Goal: Communication & Community: Answer question/provide support

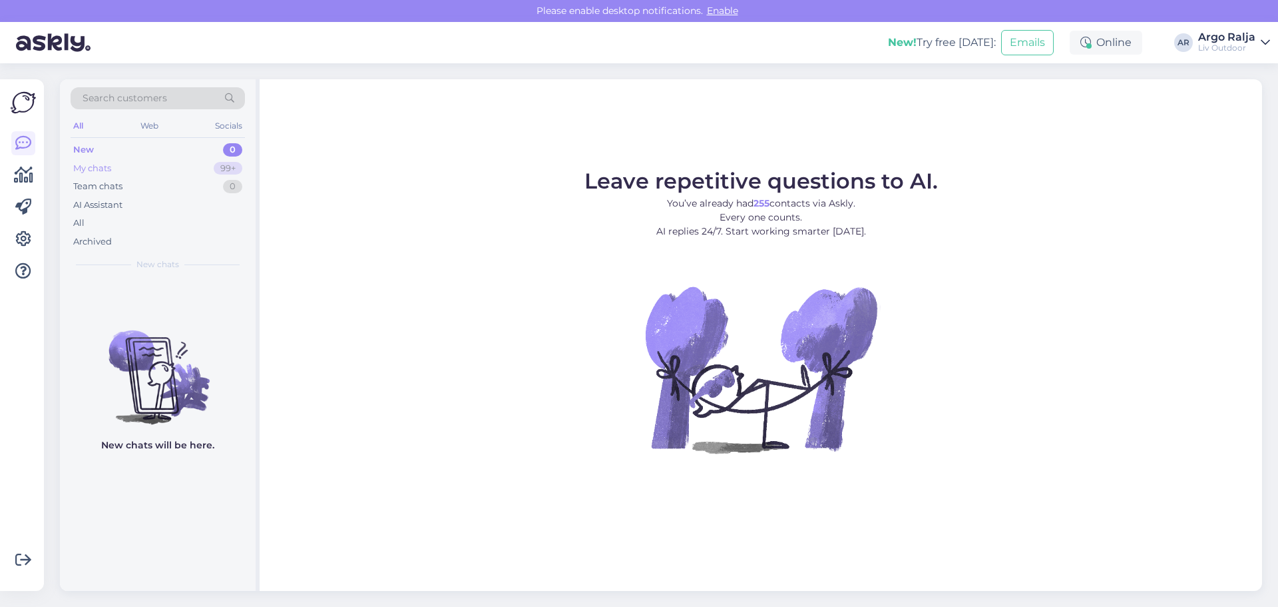
click at [124, 166] on div "My chats 99+" at bounding box center [158, 168] width 174 height 19
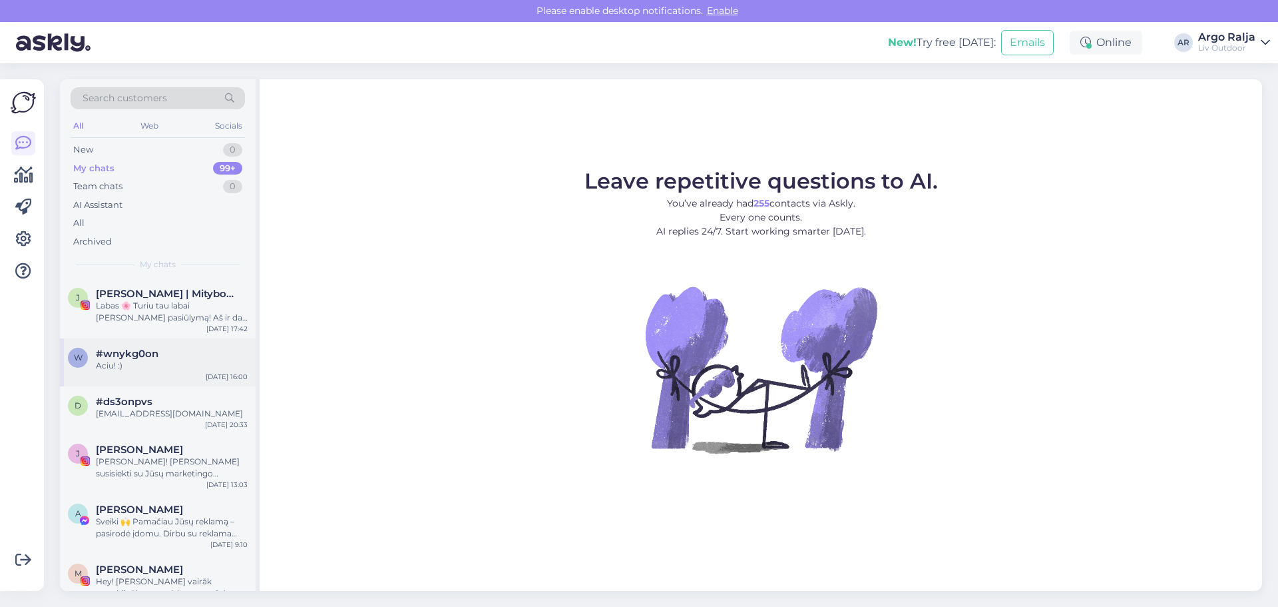
click at [172, 352] on div "#wnykg0on" at bounding box center [172, 354] width 152 height 12
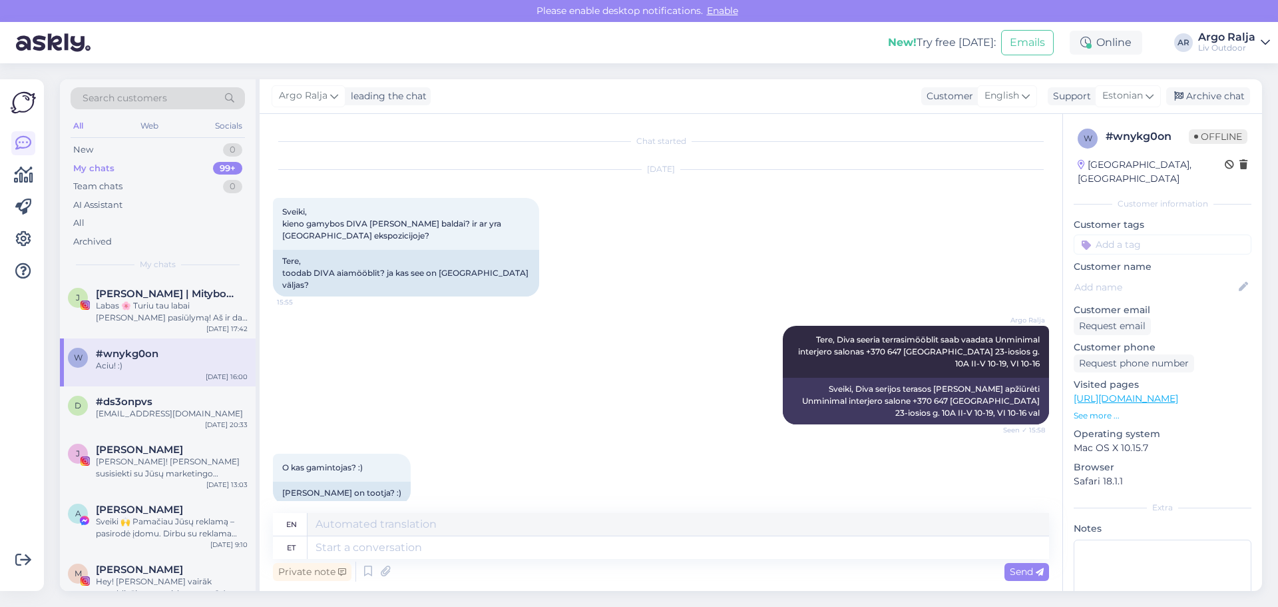
scroll to position [166, 0]
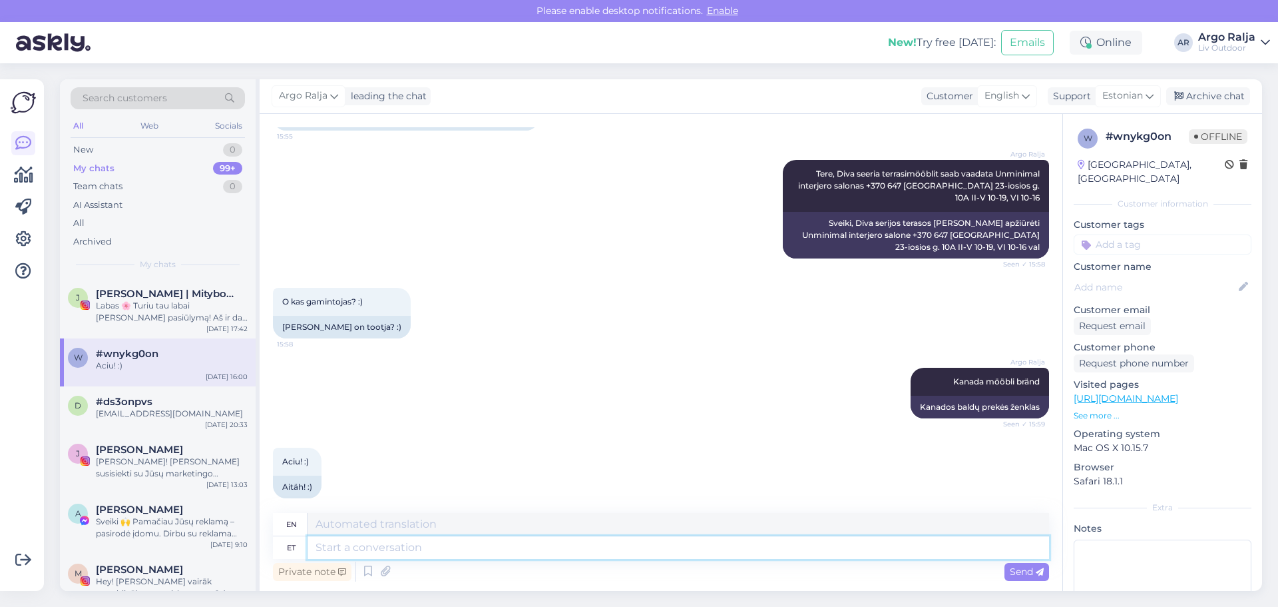
click at [415, 543] on textarea at bounding box center [679, 547] width 742 height 23
type textarea "Tegime"
type textarea "We did"
type textarea "Tegime lubatud"
type textarea "We did what we promised"
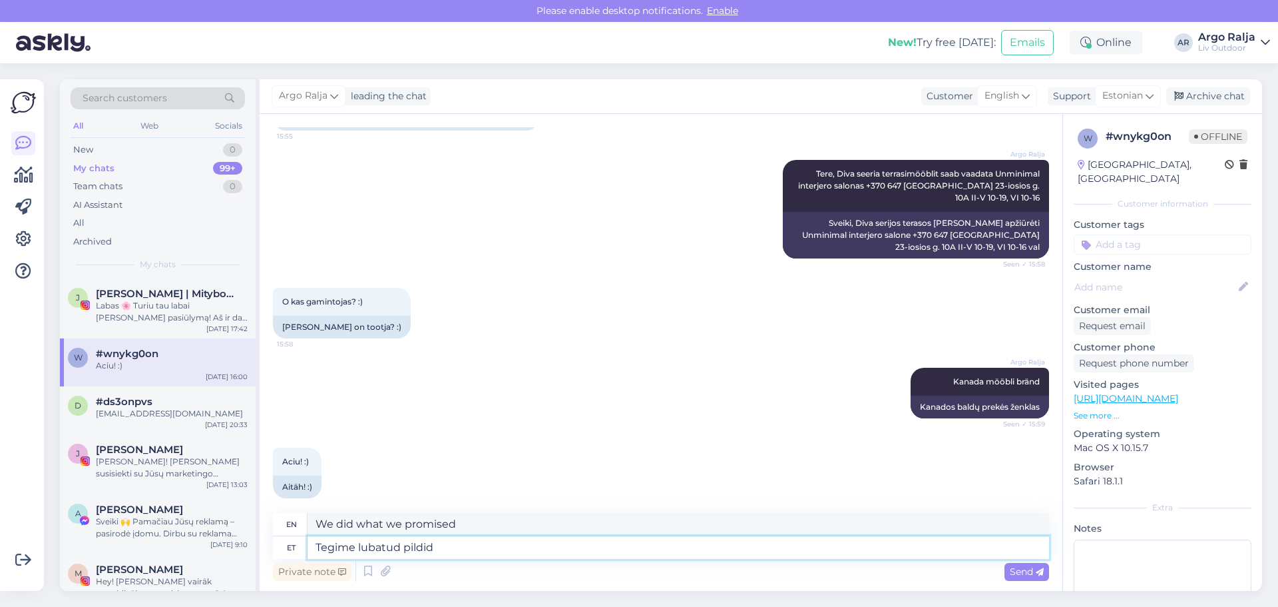
type textarea "Tegime lubatud pildid"
type textarea "We took the promised pictures."
type textarea "Tegime lubatud pildid Loop"
type textarea "We took the promised pictures Loop"
type textarea "Tegime lubatud pildid Loop vasaku"
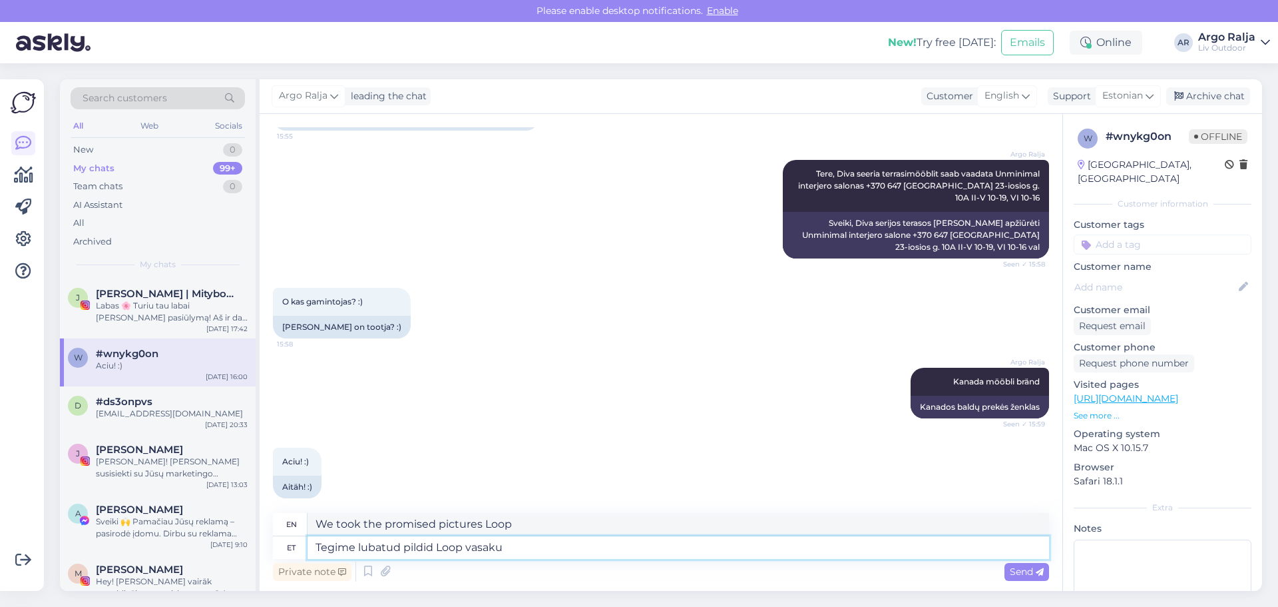
type textarea "We took the allowed pictures Loop left"
type textarea "Tegime lubatud pildid Loop vasaku [PERSON_NAME]"
type textarea "We took the promised pictures of the Loop left side."
type textarea "Tegime lubatud pildid Loop vasaku [PERSON_NAME] diivanist."
type textarea "We took the promised pictures of the sofa on the left side of the Loop."
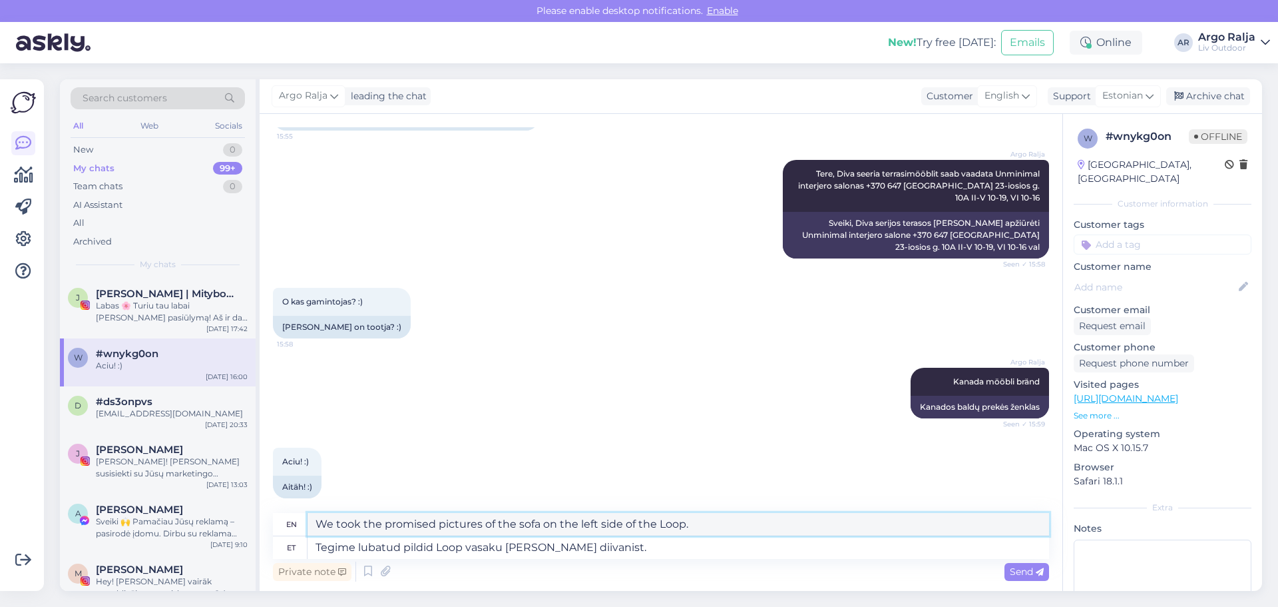
drag, startPoint x: 702, startPoint y: 521, endPoint x: 306, endPoint y: 525, distance: 396.2
click at [306, 525] on div "en We took the promised pictures of the sofa on the left side of the Loop." at bounding box center [661, 524] width 776 height 23
drag, startPoint x: 606, startPoint y: 553, endPoint x: 316, endPoint y: 570, distance: 290.8
click at [316, 570] on div "en We took the promised pictures of the sofa on the left side of the Loop. et T…" at bounding box center [661, 548] width 776 height 71
type textarea "On"
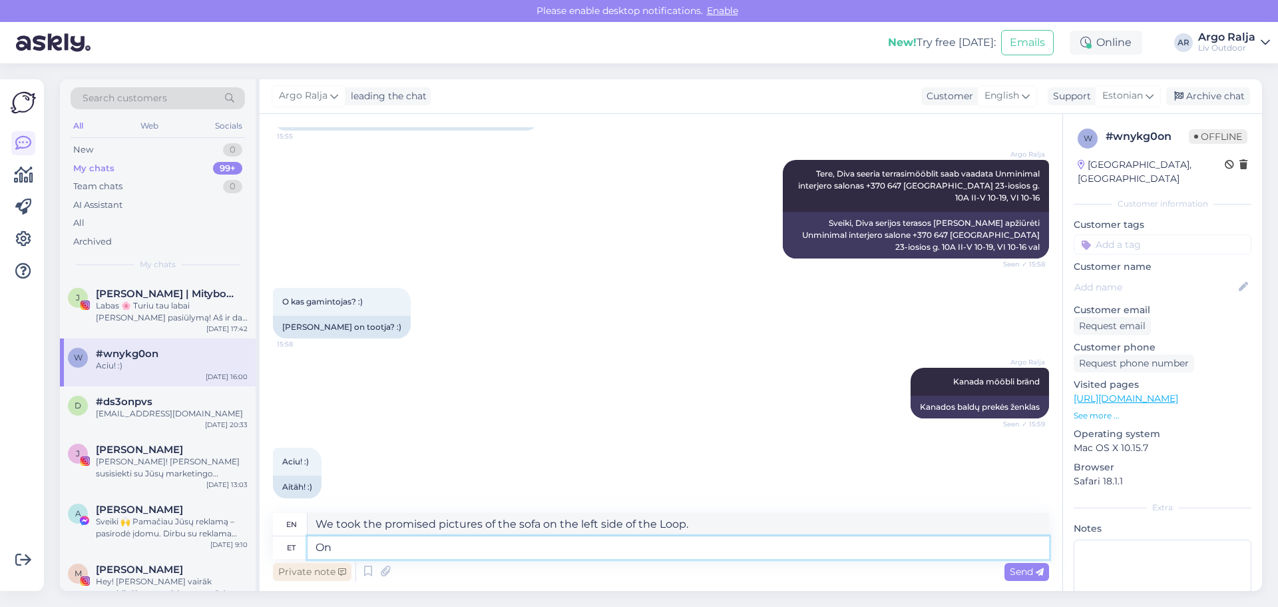
type textarea "There is"
type textarea "On kriimustusi"
type textarea "There are scratches."
type textarea "On kriimustusi,"
type textarea "There are scratches,"
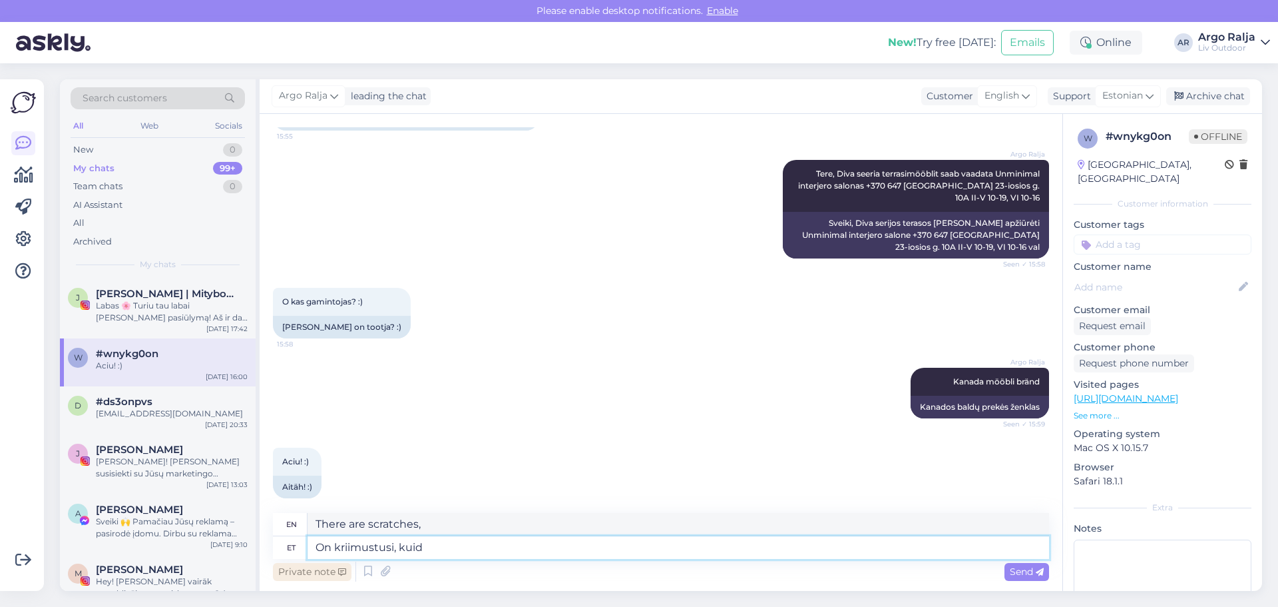
type textarea "On kriimustusi, kuid"
type textarea "There are scratches, but"
type textarea "On kriimustusi, kuid pildid"
type textarea "There are scratches, but the pictures"
type textarea "On kriimustusi, kuid pildid tegin"
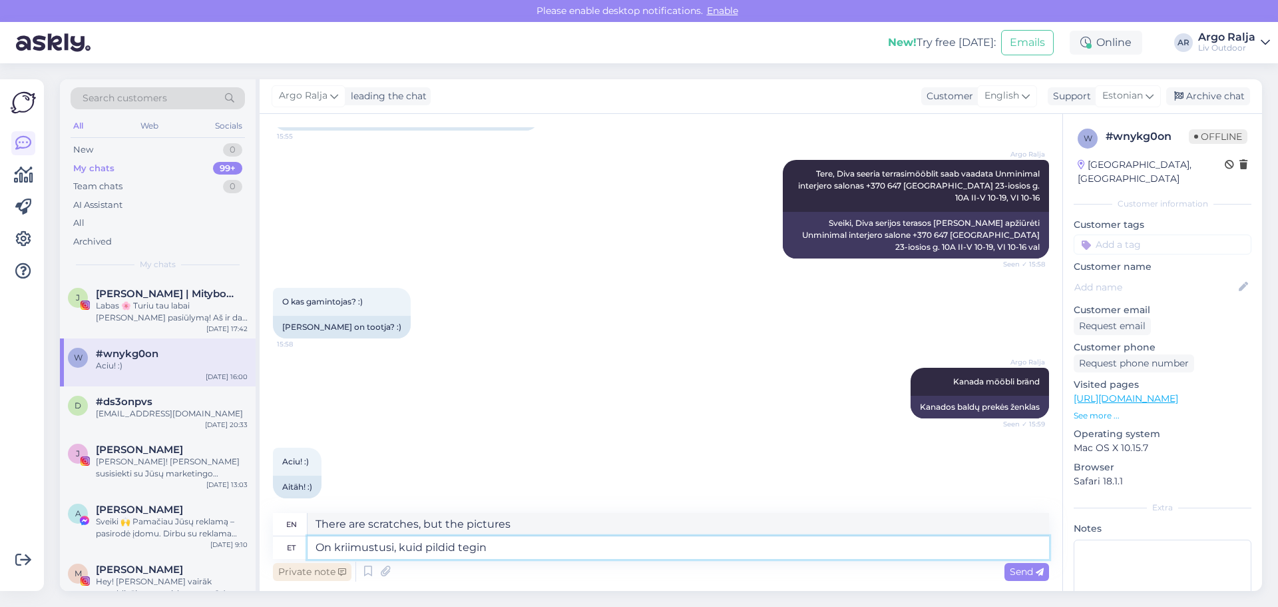
type textarea "There are scratches, but I took pictures."
type textarea "On kriimustusi, kuid pildid tegin lähedalt"
type textarea "There are scratches, but I took the pictures up close."
drag, startPoint x: 600, startPoint y: 525, endPoint x: 325, endPoint y: 523, distance: 275.0
click at [304, 523] on div "en There are scratches, but I took the pictures up close." at bounding box center [661, 524] width 776 height 23
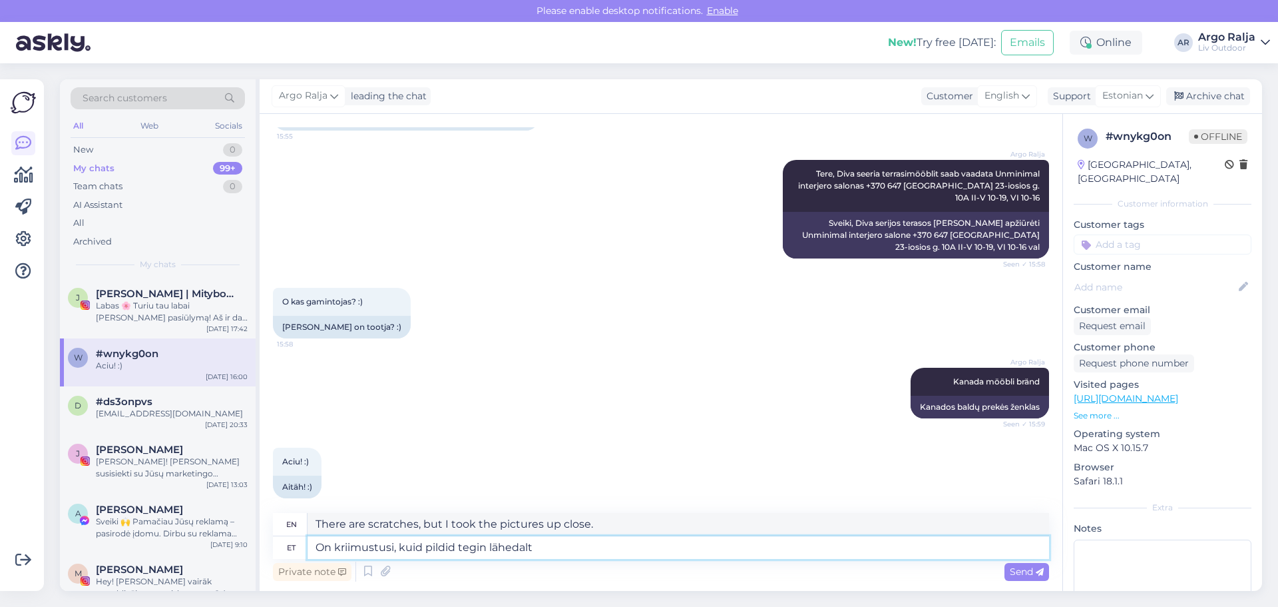
drag, startPoint x: 561, startPoint y: 545, endPoint x: 314, endPoint y: 549, distance: 246.4
click at [314, 549] on textarea "On kriimustusi, kuid pildid tegin lähedalt" at bounding box center [679, 547] width 742 height 23
type textarea "Pildid"
type textarea "Pictures"
type textarea "Pildid leiate"
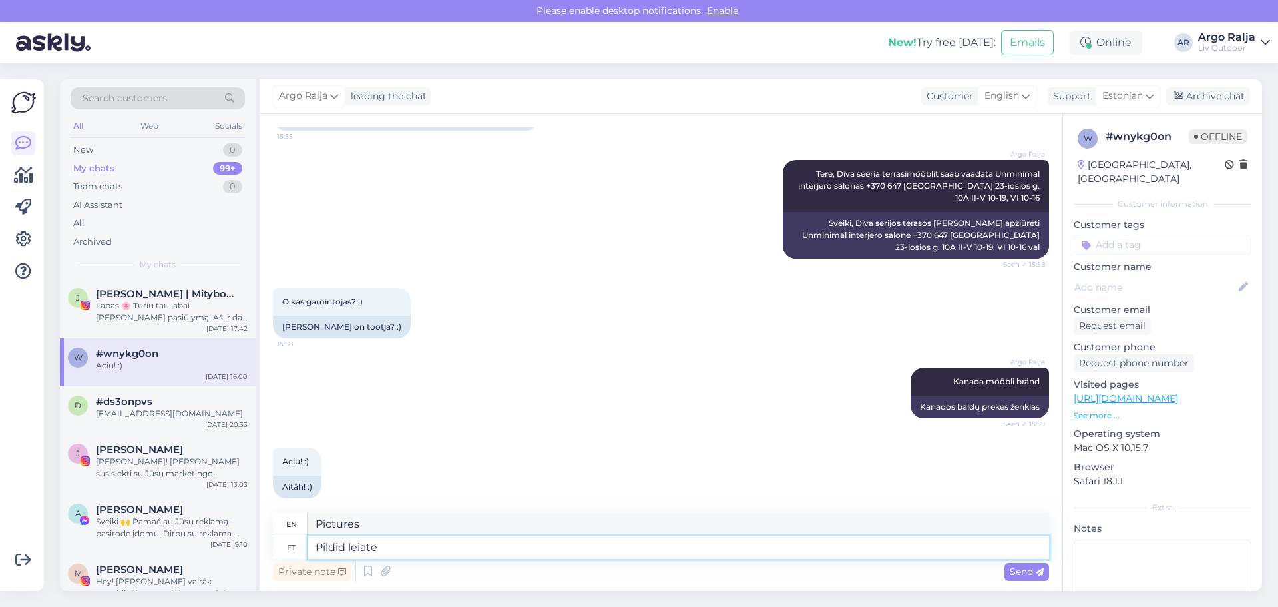
type textarea "You can find the pictures"
type textarea "Pildid leiate manusest"
type textarea "You can find the pictures in the attachment."
type textarea "Pildid leiate manusest"
drag, startPoint x: 564, startPoint y: 520, endPoint x: 310, endPoint y: 525, distance: 253.7
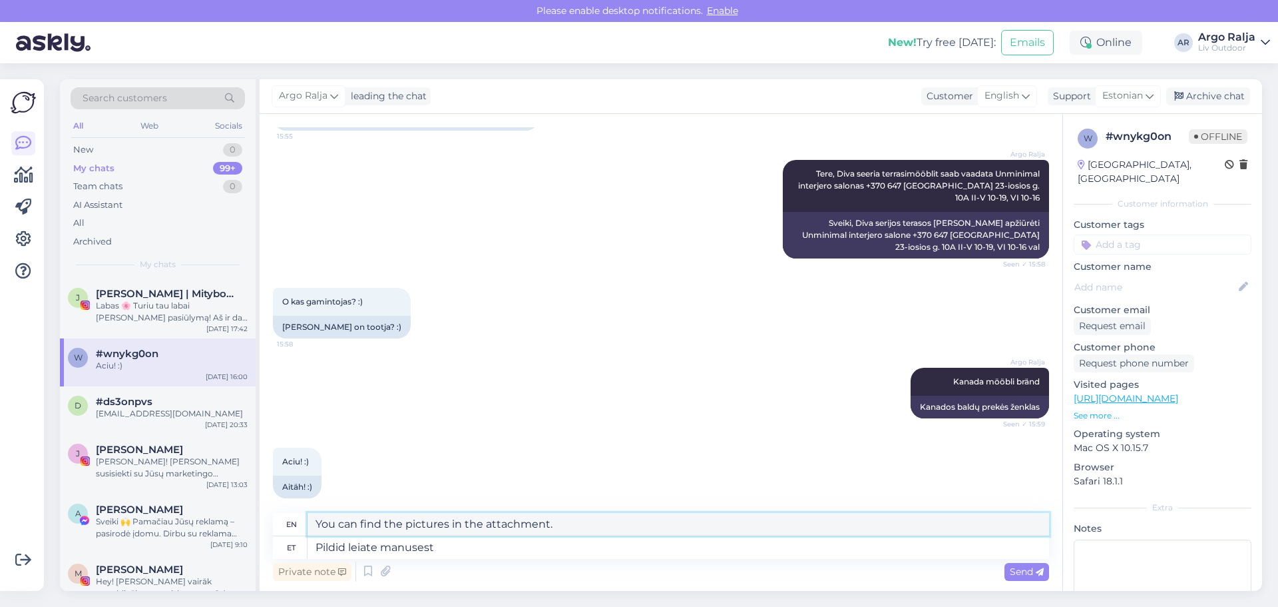
click at [308, 525] on textarea "You can find the pictures in the attachment." at bounding box center [679, 524] width 742 height 23
drag, startPoint x: 377, startPoint y: 536, endPoint x: 567, endPoint y: 549, distance: 190.9
click at [567, 549] on textarea "Pildid leiate manusest" at bounding box center [679, 547] width 742 height 23
drag, startPoint x: 567, startPoint y: 528, endPoint x: 314, endPoint y: 524, distance: 252.4
click at [309, 523] on textarea "You can find the pictures in the attachment." at bounding box center [679, 524] width 742 height 23
